Goal: Task Accomplishment & Management: Manage account settings

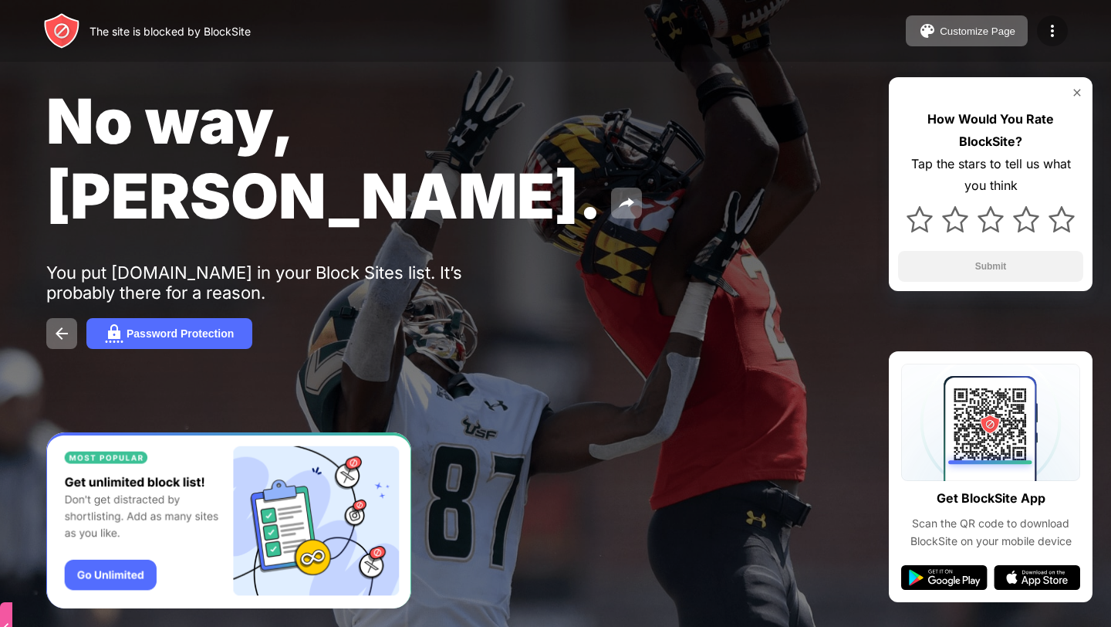
click at [1038, 36] on div at bounding box center [1052, 30] width 31 height 31
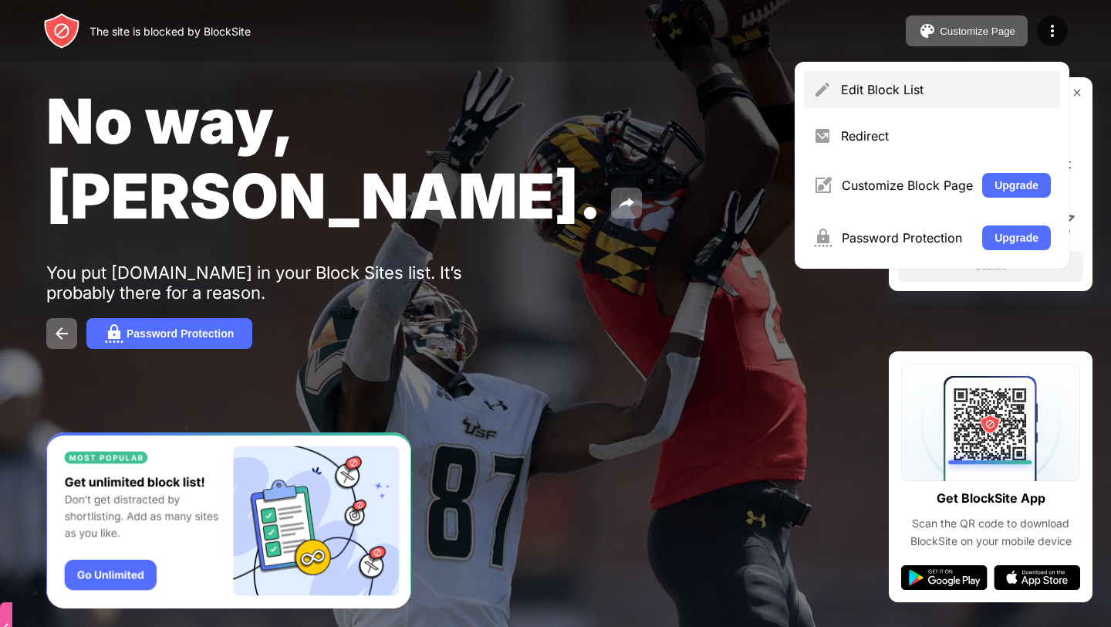
click at [935, 88] on div "Edit Block List" at bounding box center [946, 89] width 210 height 15
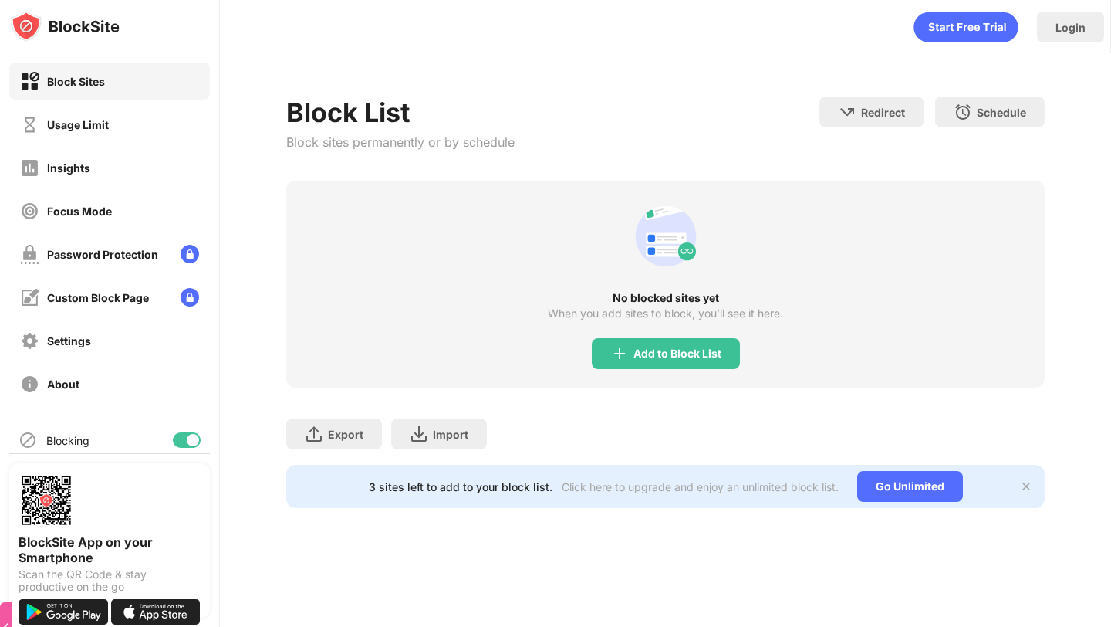
click at [101, 109] on div "Usage Limit" at bounding box center [109, 124] width 201 height 37
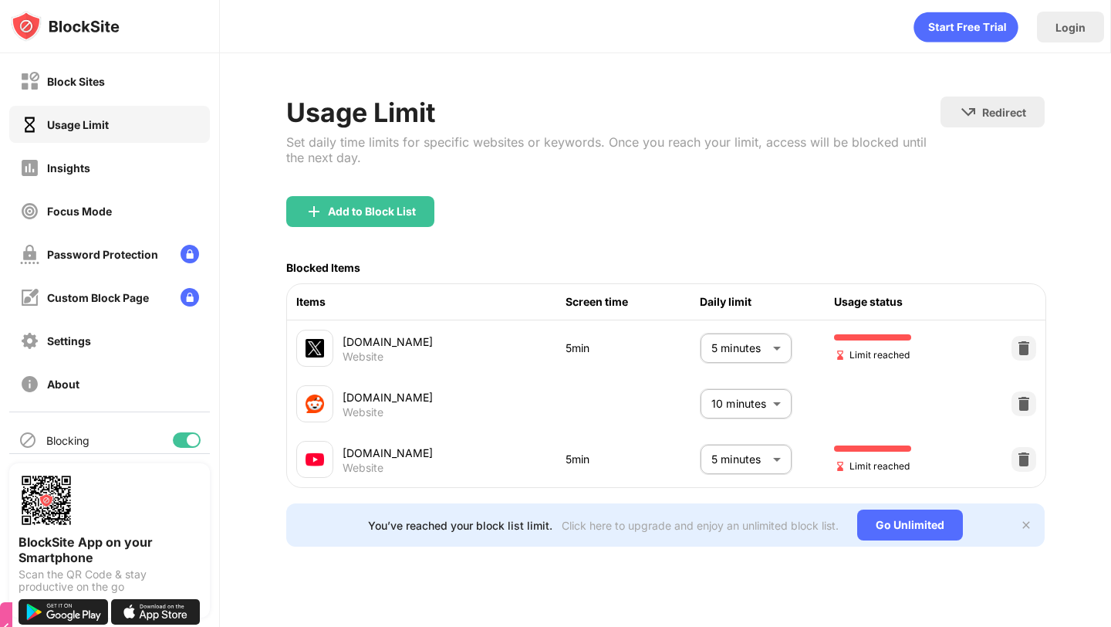
click at [703, 466] on body "Block Sites Usage Limit Insights Focus Mode Password Protection Custom Block Pa…" at bounding box center [555, 313] width 1111 height 627
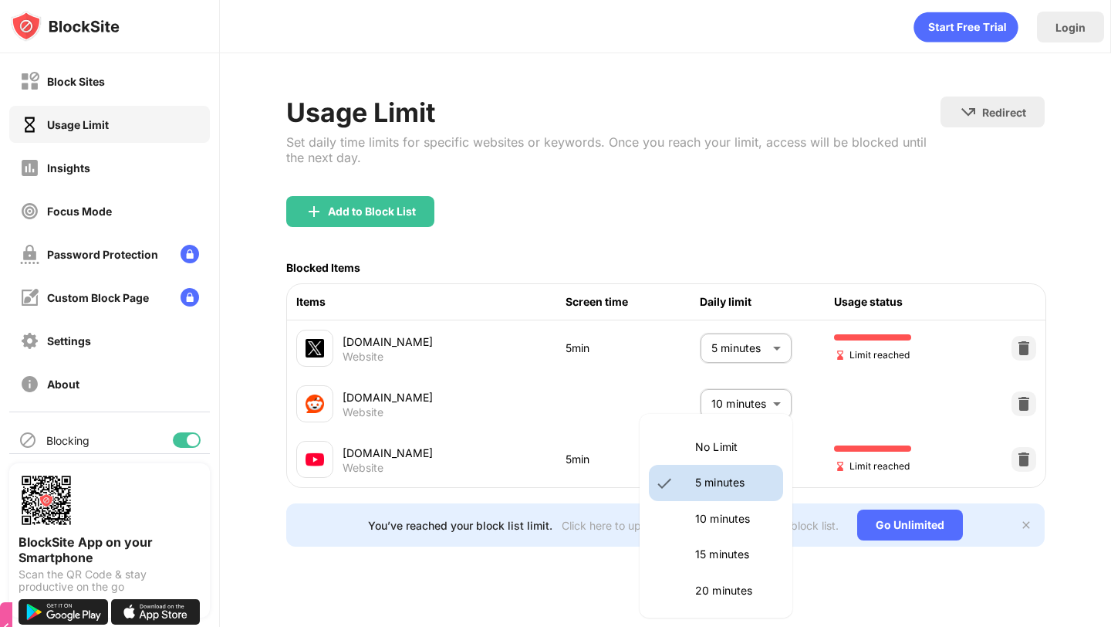
click at [705, 510] on p "10 minutes" at bounding box center [734, 518] width 79 height 17
type input "**"
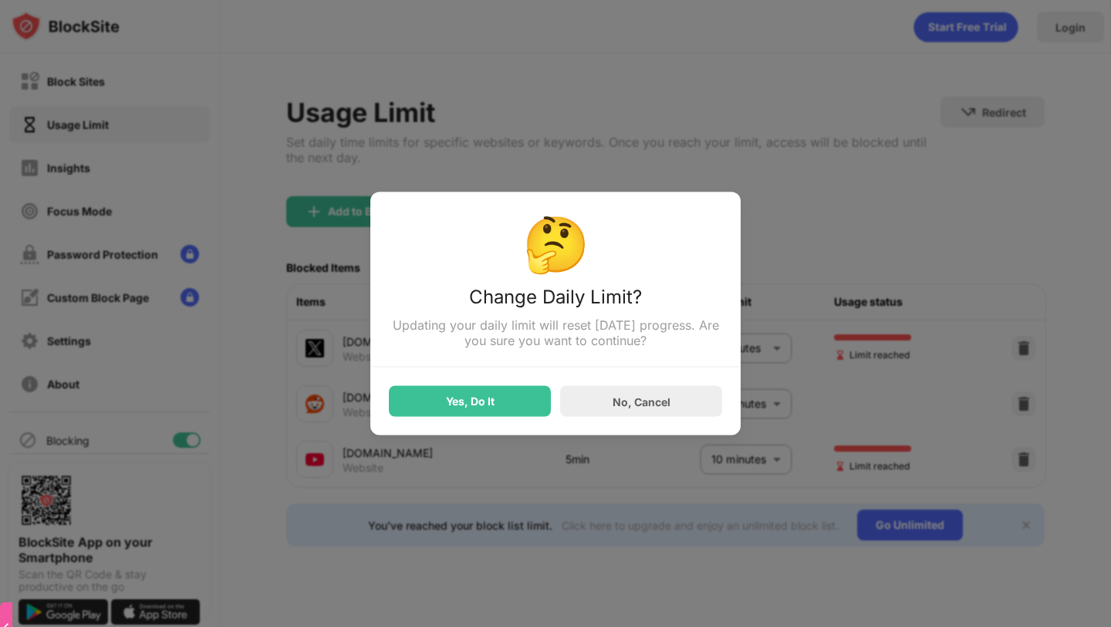
click at [501, 401] on div "Yes, Do It" at bounding box center [470, 401] width 162 height 31
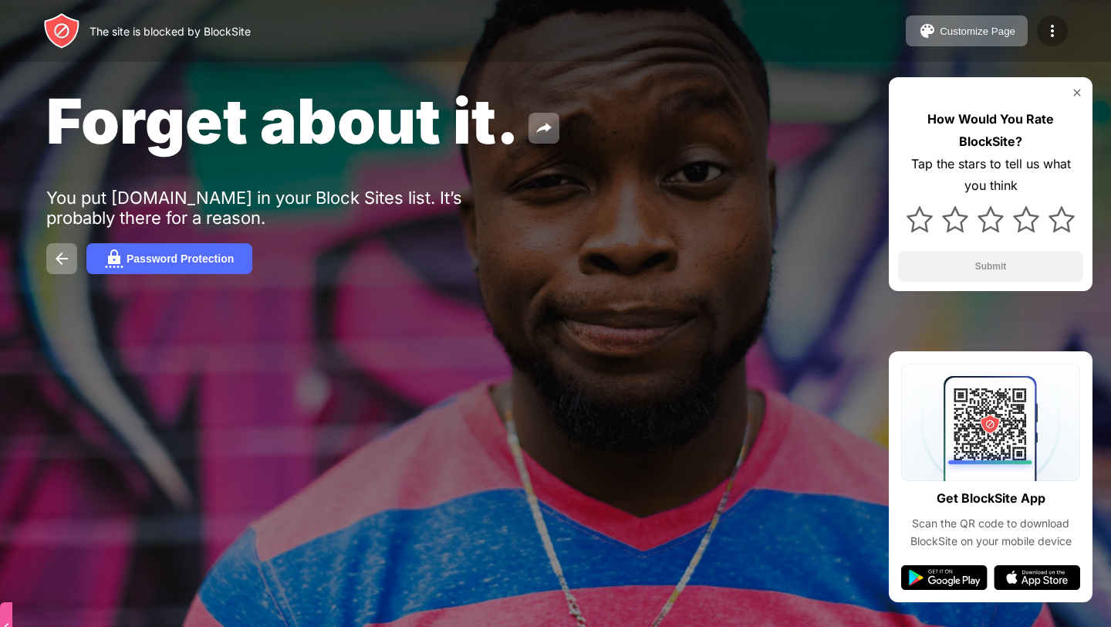
click at [1050, 38] on img at bounding box center [1052, 31] width 19 height 19
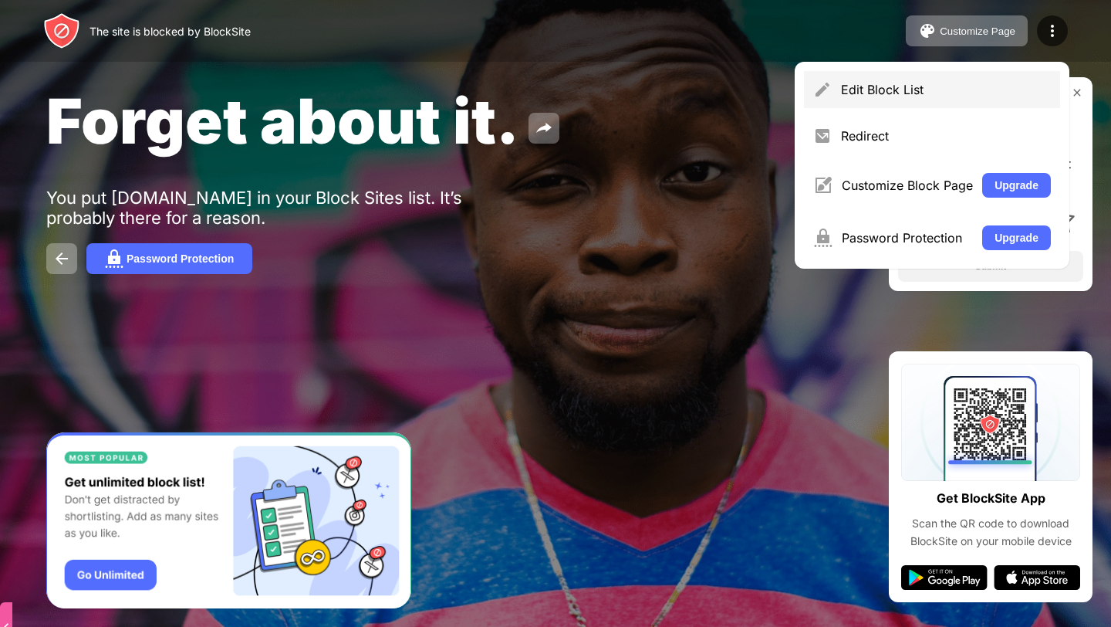
click at [872, 101] on div "Edit Block List" at bounding box center [932, 89] width 256 height 37
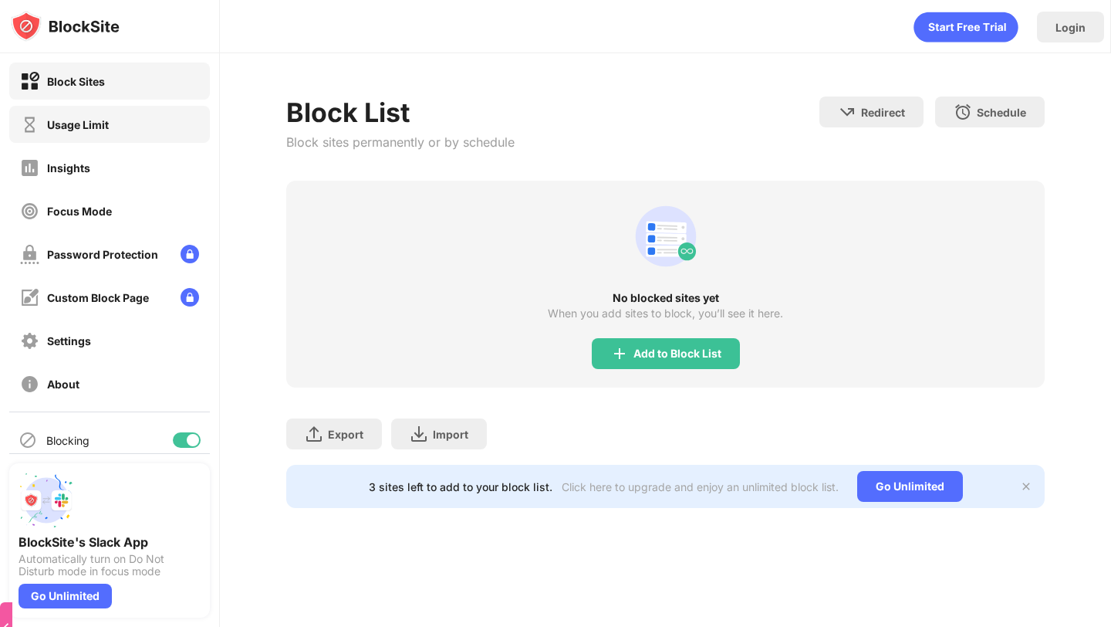
click at [134, 140] on div "Usage Limit" at bounding box center [109, 124] width 201 height 37
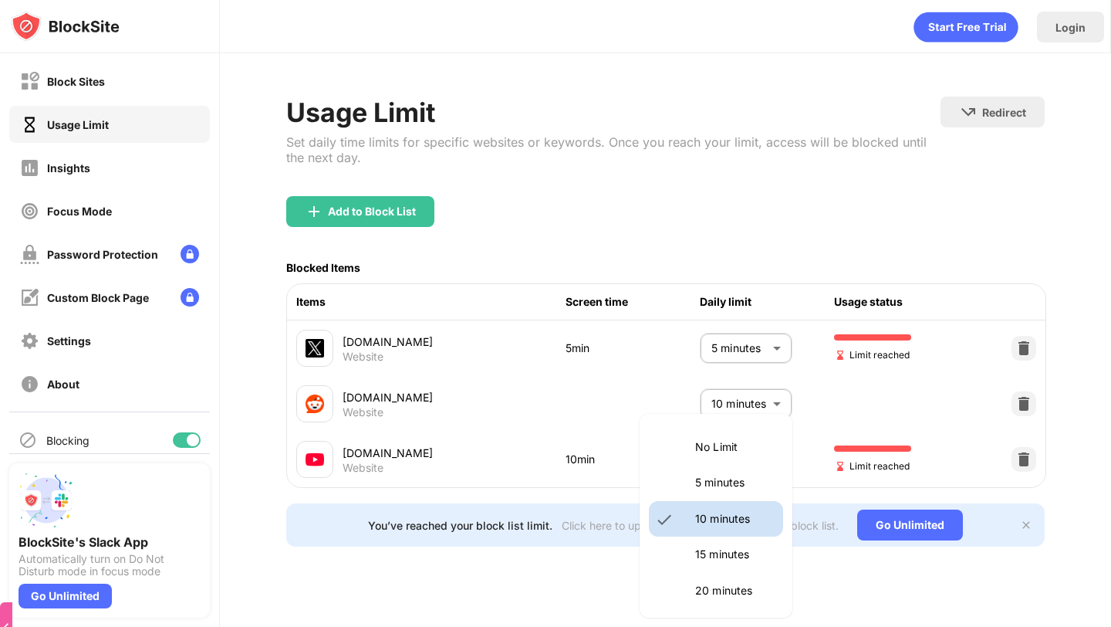
click at [749, 452] on body "Block Sites Usage Limit Insights Focus Mode Password Protection Custom Block Pa…" at bounding box center [555, 313] width 1111 height 627
click at [728, 491] on li "5 minutes" at bounding box center [716, 483] width 134 height 36
type input "*"
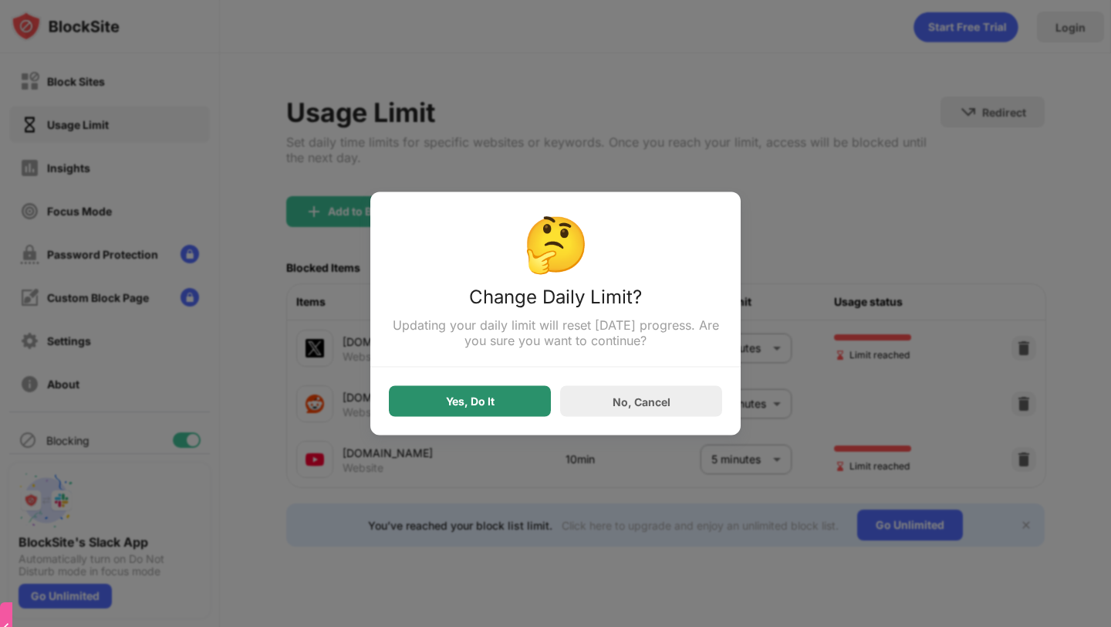
click at [458, 405] on div "Yes, Do It" at bounding box center [470, 401] width 49 height 12
